Goal: Find specific page/section: Find specific page/section

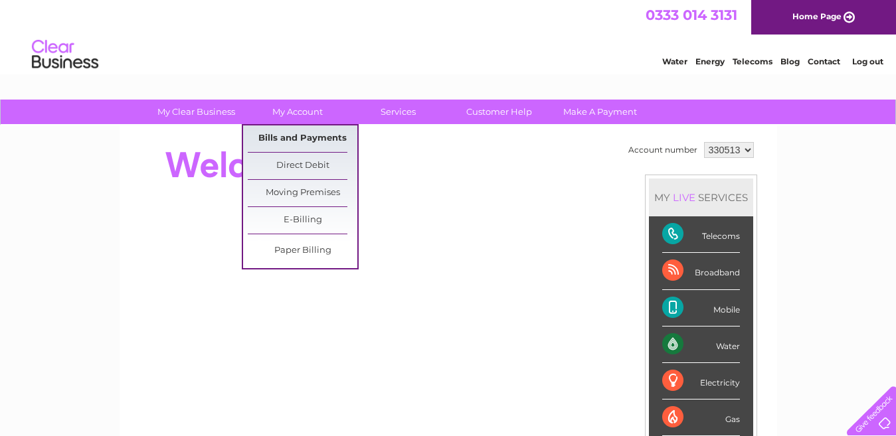
click at [307, 133] on link "Bills and Payments" at bounding box center [303, 139] width 110 height 27
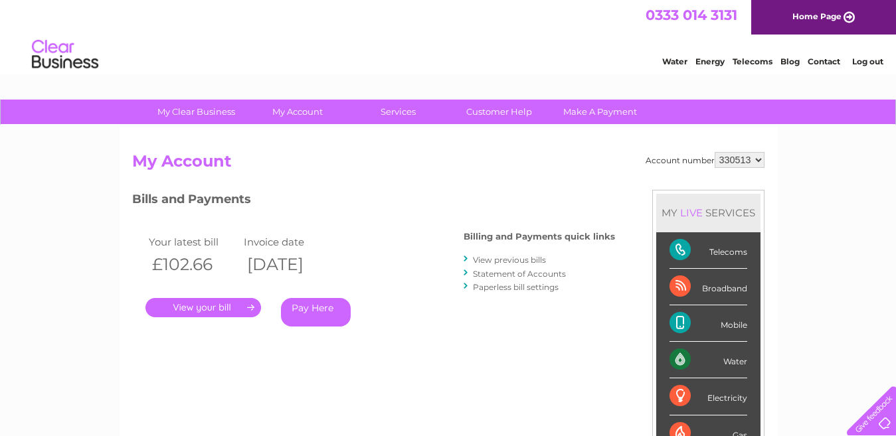
click at [241, 306] on link "." at bounding box center [203, 307] width 116 height 19
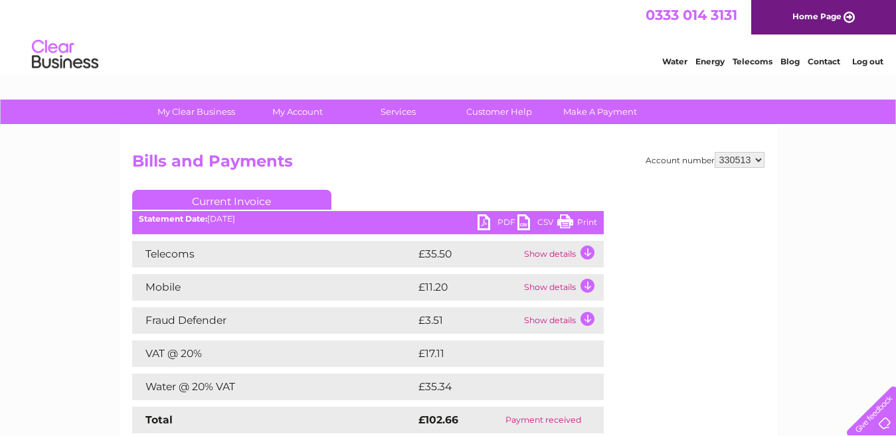
click at [499, 222] on link "PDF" at bounding box center [497, 223] width 40 height 19
click at [825, 62] on link "Contact" at bounding box center [824, 61] width 33 height 10
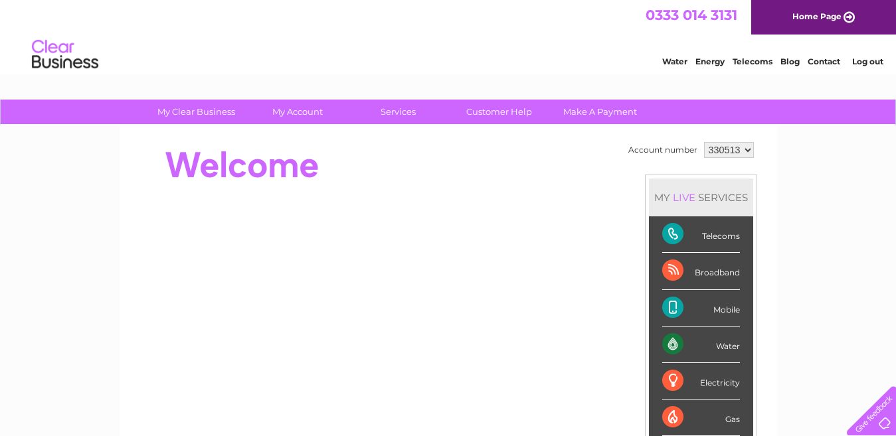
click at [822, 60] on link "Contact" at bounding box center [824, 61] width 33 height 10
